Goal: Information Seeking & Learning: Check status

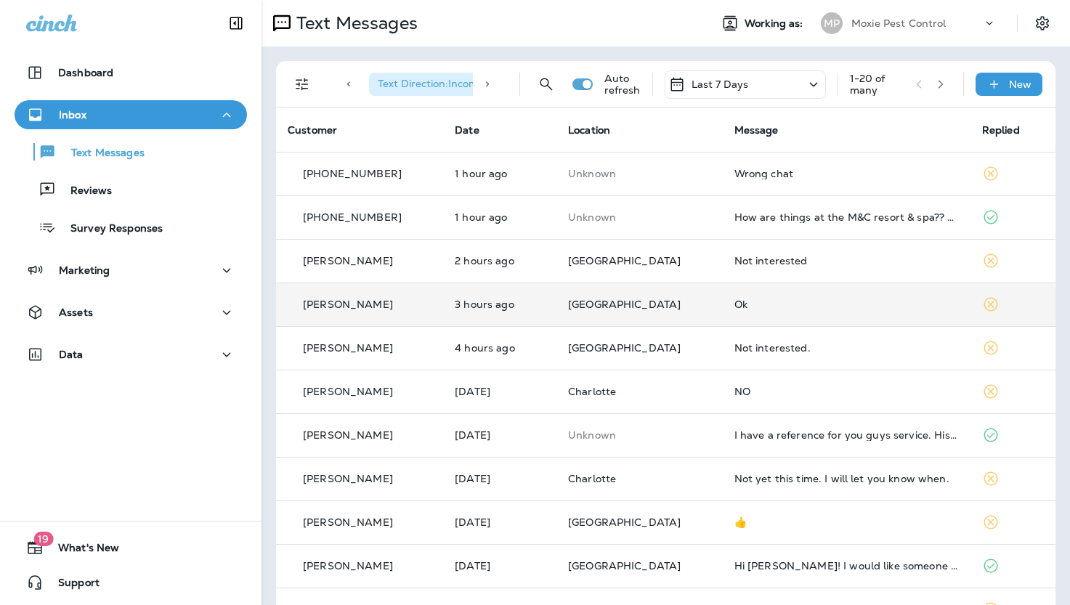
click at [735, 305] on div "Ok" at bounding box center [847, 305] width 225 height 12
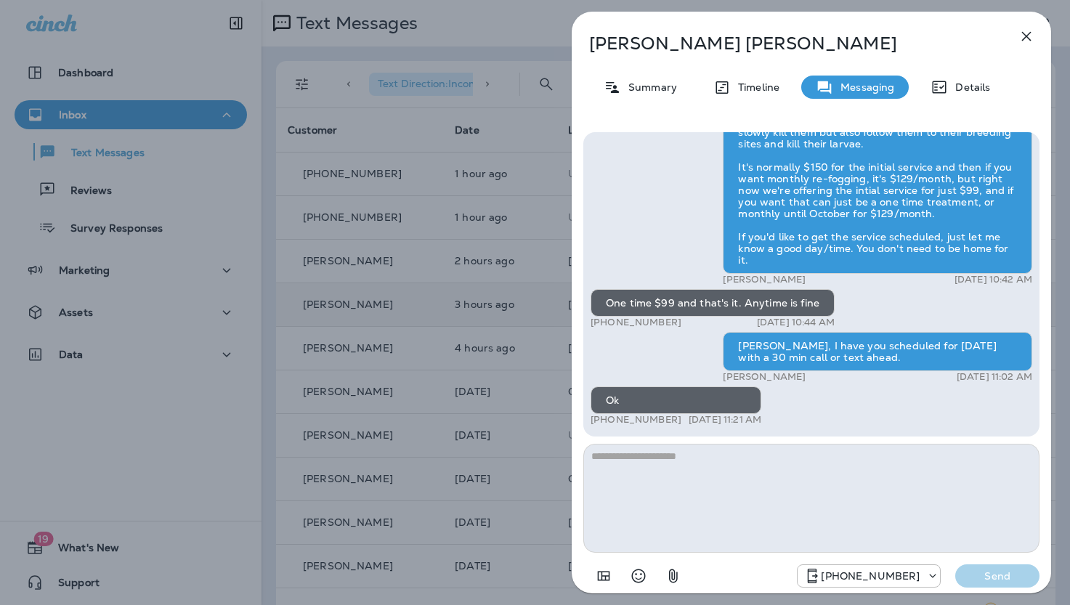
click at [1025, 37] on icon "button" at bounding box center [1027, 36] width 9 height 9
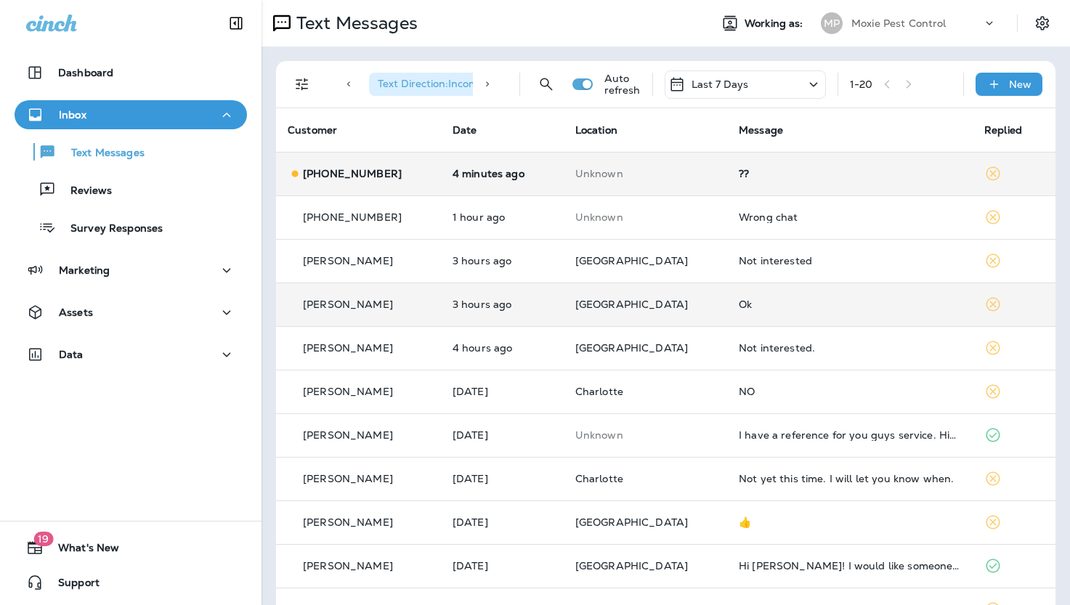
click at [739, 172] on div "??" at bounding box center [850, 174] width 222 height 12
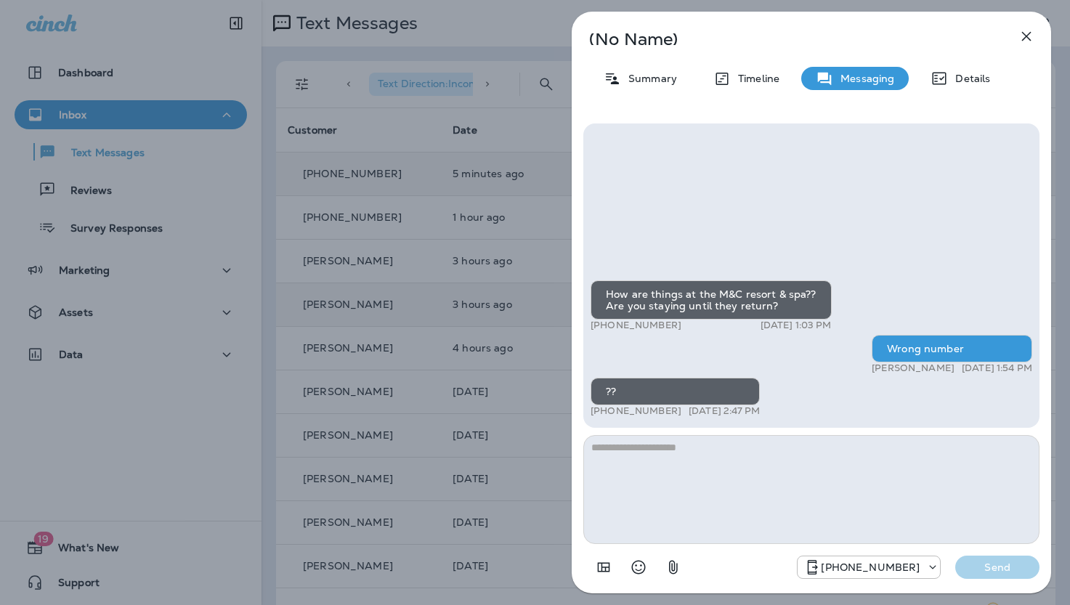
click at [1030, 35] on icon "button" at bounding box center [1026, 36] width 17 height 17
